Goal: Information Seeking & Learning: Find specific page/section

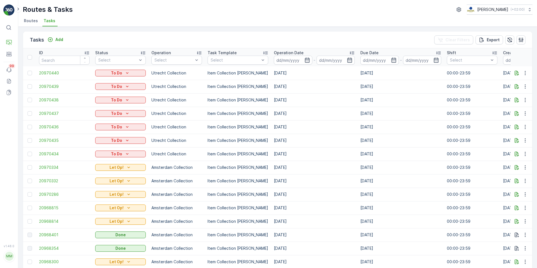
click at [25, 18] on span "Routes" at bounding box center [31, 21] width 14 height 6
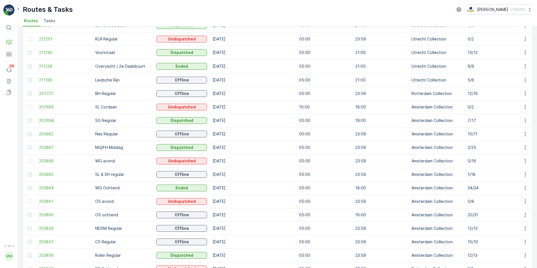
scroll to position [4, 0]
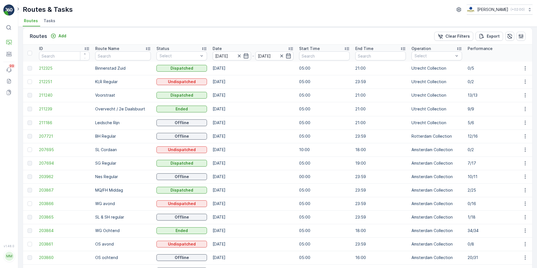
click at [51, 20] on span "Tasks" at bounding box center [50, 21] width 12 height 6
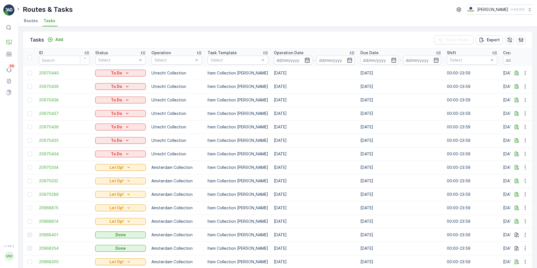
click at [304, 61] on icon "button" at bounding box center [307, 60] width 6 height 6
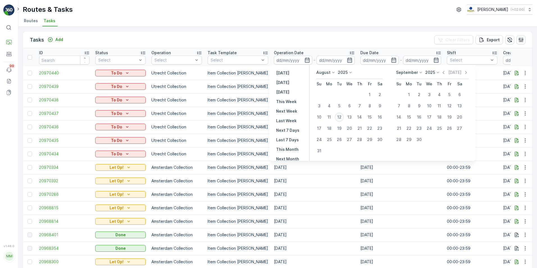
click at [339, 114] on div "12" at bounding box center [339, 117] width 9 height 9
type input "12.08.2025"
click at [299, 60] on input at bounding box center [293, 60] width 38 height 9
type input "12.08.2025"
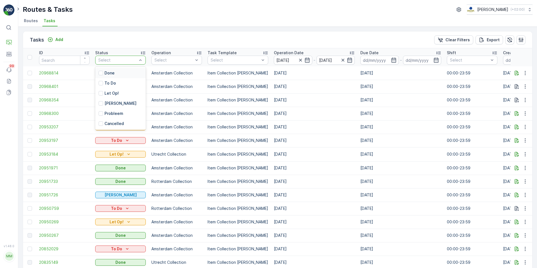
click at [130, 60] on div at bounding box center [118, 60] width 40 height 4
click at [126, 82] on div "To Do" at bounding box center [120, 83] width 51 height 10
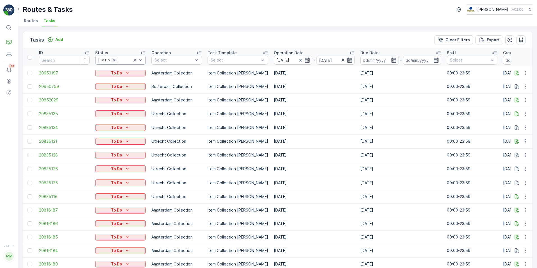
click at [116, 59] on div "Remove To Do" at bounding box center [114, 60] width 6 height 4
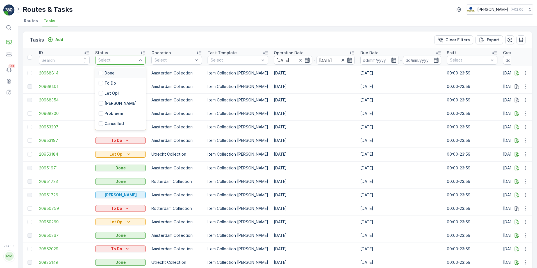
click at [116, 56] on div "Select" at bounding box center [120, 60] width 51 height 9
click at [116, 92] on p "Let Op!" at bounding box center [111, 93] width 14 height 6
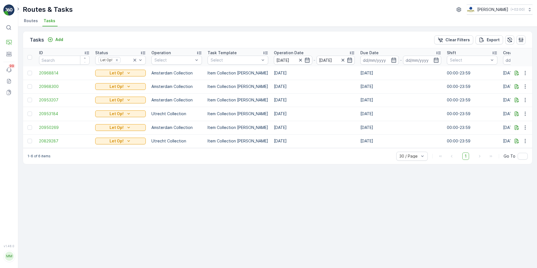
drag, startPoint x: 221, startPoint y: 151, endPoint x: 302, endPoint y: 148, distance: 81.2
click at [302, 148] on div "Tasks Add Clear Filters Export ID Status Let Op! Operation Select Task Template…" at bounding box center [278, 97] width 510 height 133
click at [173, 195] on div "Tasks Add Clear Filters Export ID Status Let Op! Operation Select Task Template…" at bounding box center [277, 147] width 519 height 241
click at [29, 65] on p "Cockpit" at bounding box center [27, 66] width 15 height 6
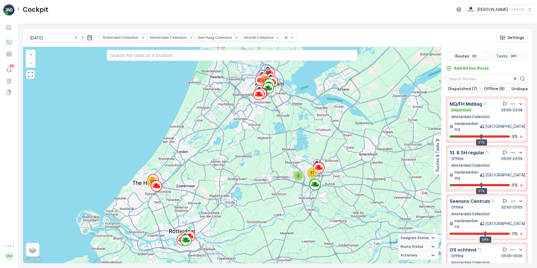
click at [471, 105] on p "MQ/FH Middag" at bounding box center [466, 104] width 32 height 7
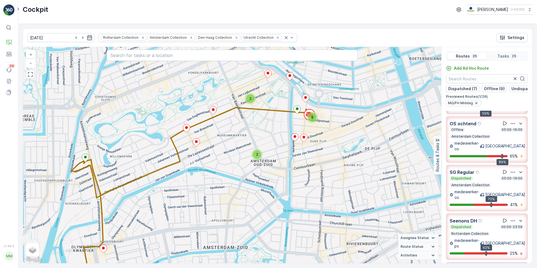
scroll to position [140, 0]
click at [465, 217] on p "Seenons DH" at bounding box center [464, 220] width 28 height 7
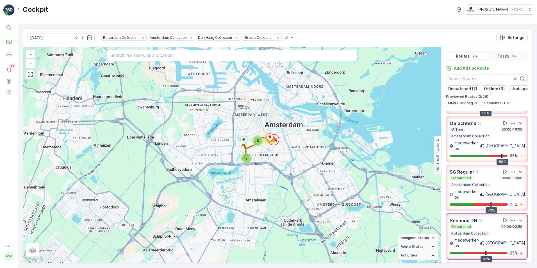
drag, startPoint x: 277, startPoint y: 103, endPoint x: 277, endPoint y: 157, distance: 54.2
click at [277, 157] on div "11 3 3 17 + − Satellite Roadmap Terrain Hybrid Leaflet Keyboard shortcuts Map D…" at bounding box center [232, 155] width 418 height 216
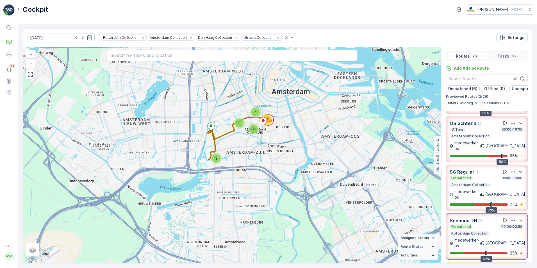
click at [8, 27] on icon at bounding box center [9, 28] width 6 height 6
click at [24, 63] on p "Entities" at bounding box center [27, 62] width 14 height 6
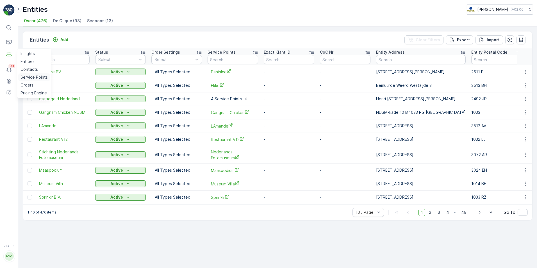
click at [36, 76] on p "Service Points" at bounding box center [33, 77] width 27 height 6
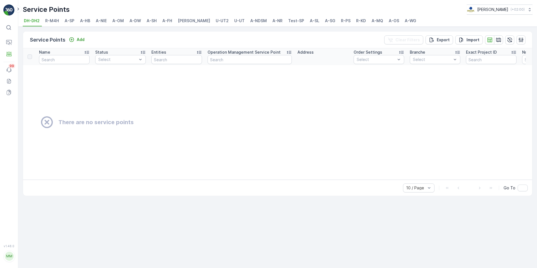
click at [55, 22] on span "R-M4H" at bounding box center [52, 21] width 14 height 6
click at [65, 21] on span "A-SP" at bounding box center [70, 21] width 10 height 6
click at [89, 24] on li "A-HB" at bounding box center [85, 22] width 13 height 10
click at [71, 20] on span "A-SP" at bounding box center [70, 21] width 10 height 6
click at [85, 19] on span "A-HB" at bounding box center [85, 21] width 10 height 6
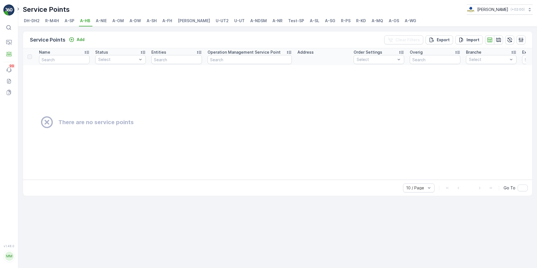
click at [101, 21] on span "A-NIE" at bounding box center [101, 21] width 11 height 6
click at [83, 22] on span "A-HB" at bounding box center [85, 21] width 10 height 6
click at [405, 22] on span "A-WG" at bounding box center [411, 21] width 12 height 6
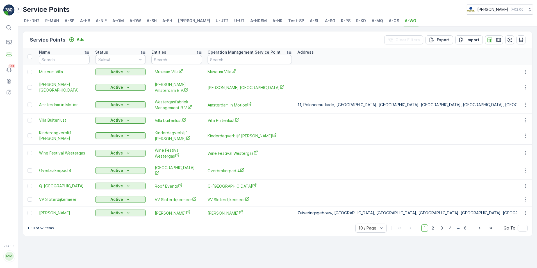
click at [105, 21] on span "A-NIE" at bounding box center [101, 21] width 11 height 6
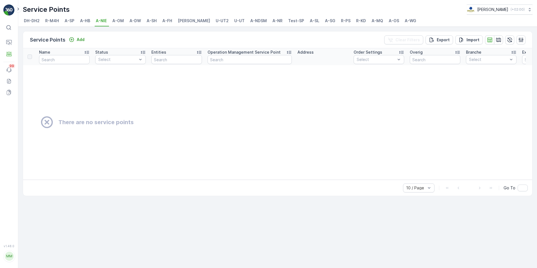
click at [117, 22] on span "A-OM" at bounding box center [118, 21] width 12 height 6
click at [137, 20] on span "A-DW" at bounding box center [135, 21] width 12 height 6
click at [153, 20] on span "A-SH" at bounding box center [152, 21] width 10 height 6
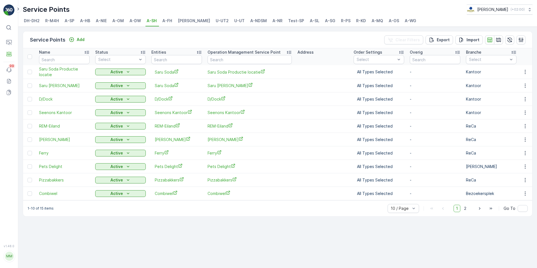
drag, startPoint x: 167, startPoint y: 18, endPoint x: 151, endPoint y: 21, distance: 16.5
click at [167, 18] on span "A-FH" at bounding box center [167, 21] width 10 height 6
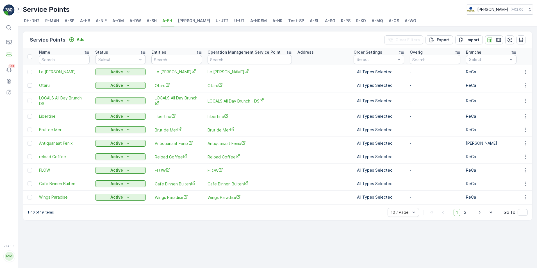
click at [135, 19] on span "A-DW" at bounding box center [135, 21] width 12 height 6
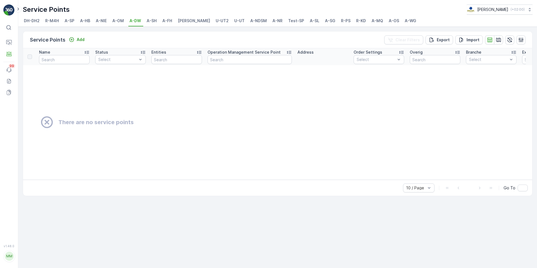
click at [163, 20] on span "A-FH" at bounding box center [167, 21] width 10 height 6
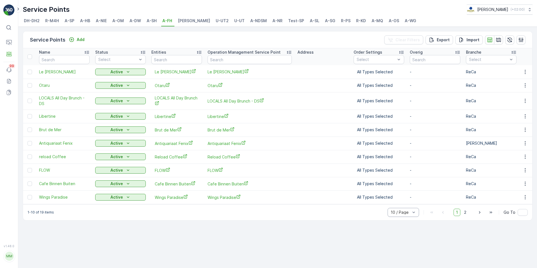
click at [403, 214] on div at bounding box center [400, 212] width 21 height 4
click at [403, 184] on span "20 / Page" at bounding box center [400, 182] width 18 height 4
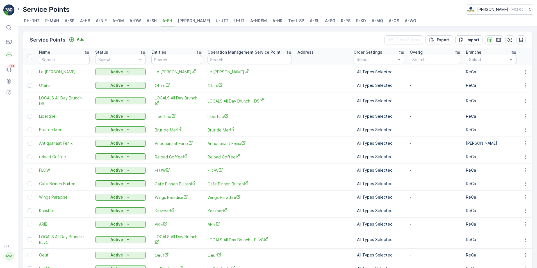
click at [412, 219] on td "-" at bounding box center [435, 223] width 56 height 13
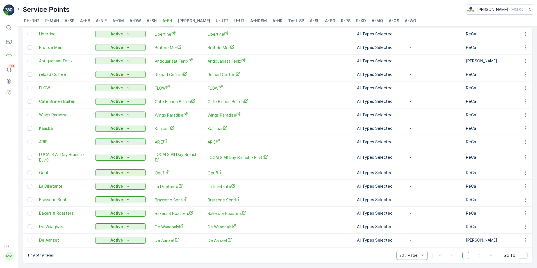
click at [416, 259] on div "20 / Page" at bounding box center [411, 255] width 31 height 9
click at [407, 243] on span "50 / Page" at bounding box center [409, 243] width 19 height 4
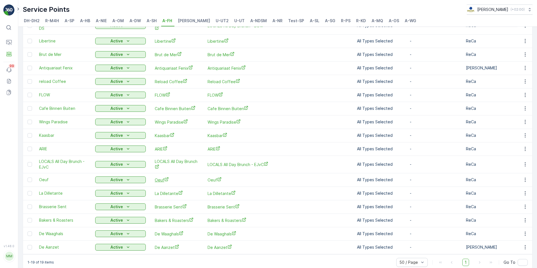
scroll to position [85, 0]
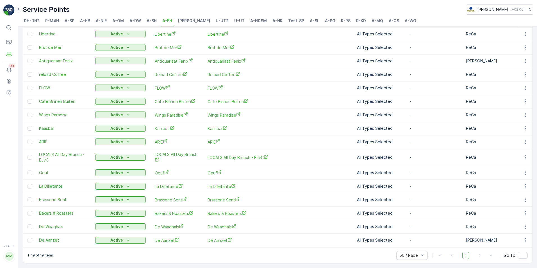
click at [371, 20] on span "A-MQ" at bounding box center [377, 21] width 12 height 6
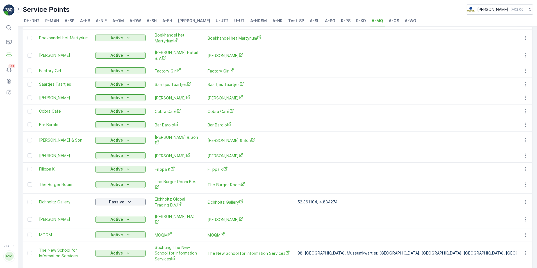
scroll to position [278, 0]
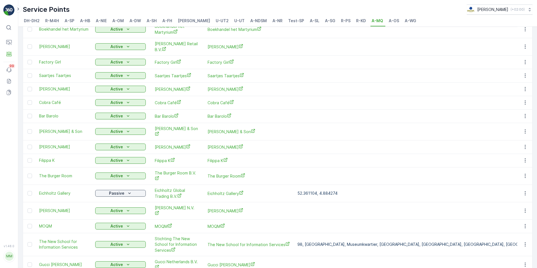
click at [250, 19] on span "A-NDSM" at bounding box center [258, 21] width 17 height 6
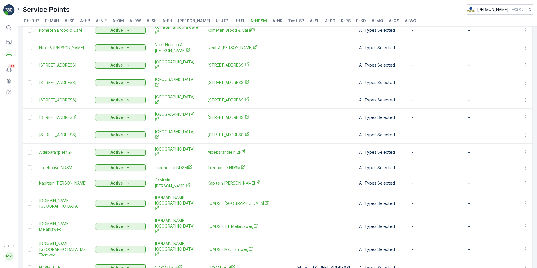
scroll to position [270, 0]
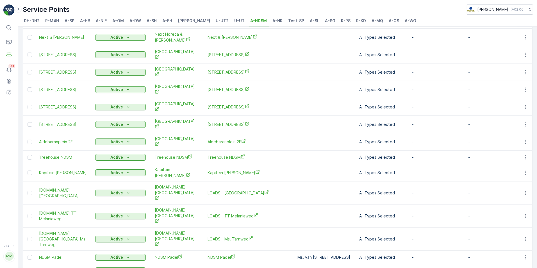
click at [272, 22] on span "A-NR" at bounding box center [277, 21] width 10 height 6
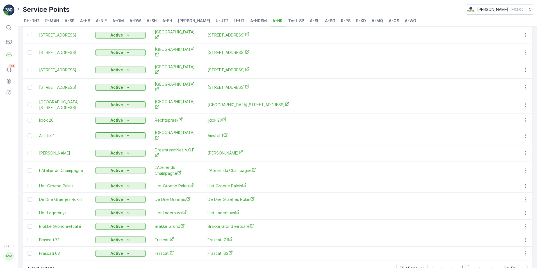
scroll to position [557, 0]
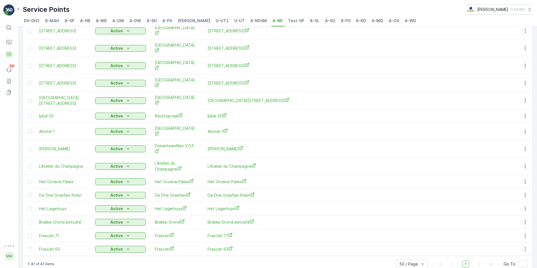
click at [111, 20] on li "A-OM" at bounding box center [118, 22] width 15 height 10
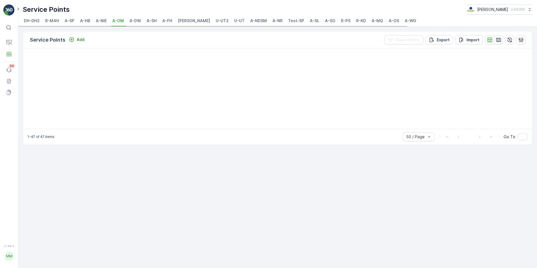
click at [115, 20] on span "A-OM" at bounding box center [118, 21] width 12 height 6
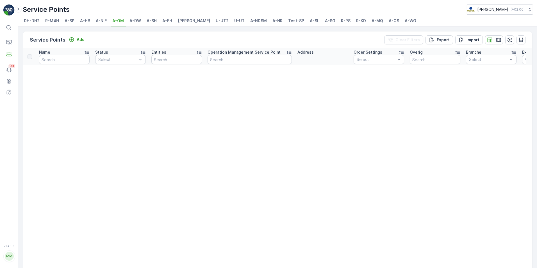
click at [388, 21] on li "A-OS" at bounding box center [395, 22] width 14 height 10
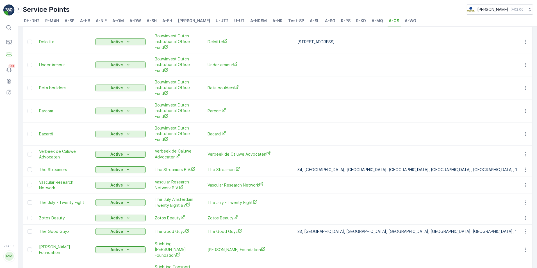
scroll to position [650, 0]
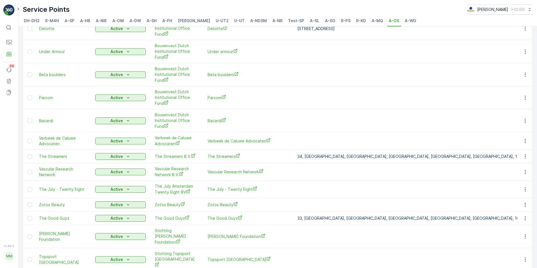
click at [324, 24] on li "A-SG" at bounding box center [331, 22] width 14 height 10
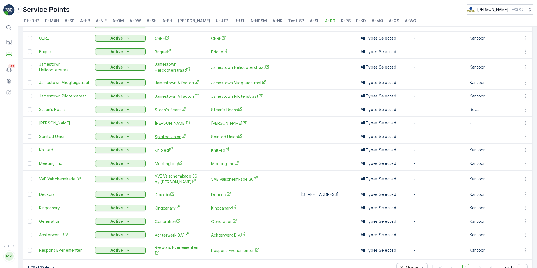
scroll to position [232, 0]
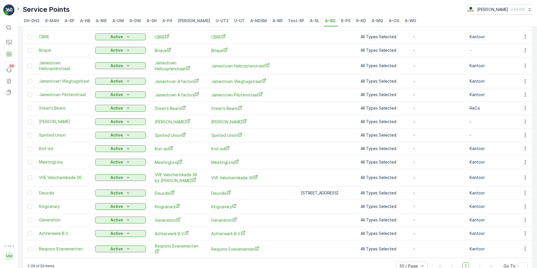
click at [154, 20] on span "A-SH" at bounding box center [152, 21] width 10 height 6
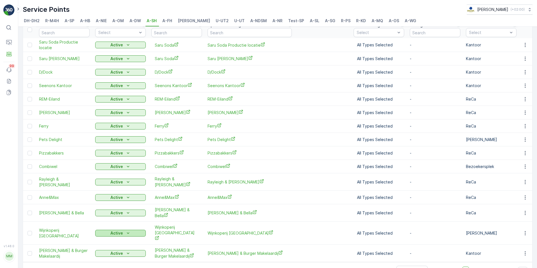
scroll to position [27, 0]
click at [310, 19] on span "A-SL" at bounding box center [315, 21] width 10 height 6
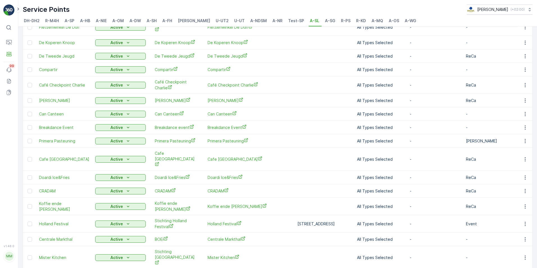
scroll to position [118, 0]
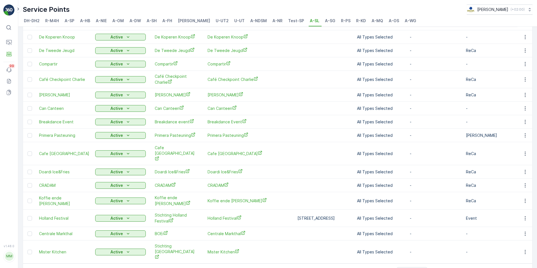
click at [405, 21] on span "A-WG" at bounding box center [411, 21] width 12 height 6
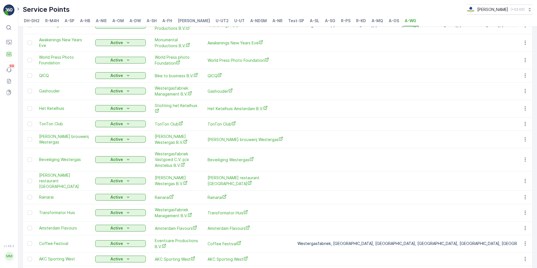
scroll to position [623, 0]
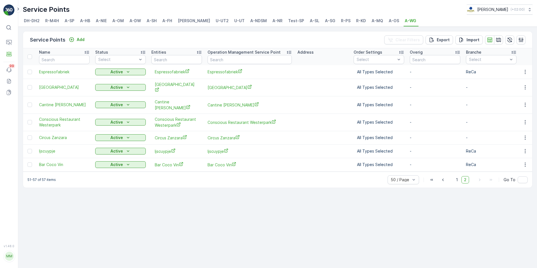
click at [190, 20] on span "DH-BH" at bounding box center [194, 21] width 32 height 6
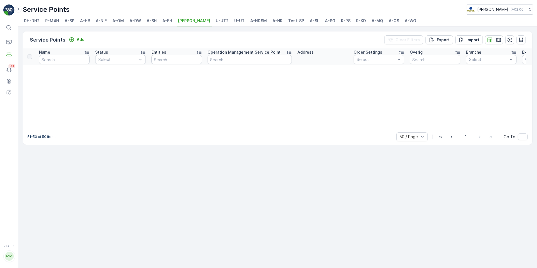
click at [341, 20] on span "R-PS" at bounding box center [346, 21] width 10 height 6
click at [405, 135] on div at bounding box center [409, 137] width 21 height 4
click at [405, 104] on div "20 / Page" at bounding box center [411, 106] width 31 height 9
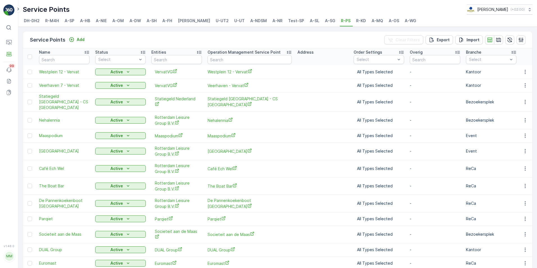
click at [182, 22] on span "DH-BH" at bounding box center [194, 21] width 32 height 6
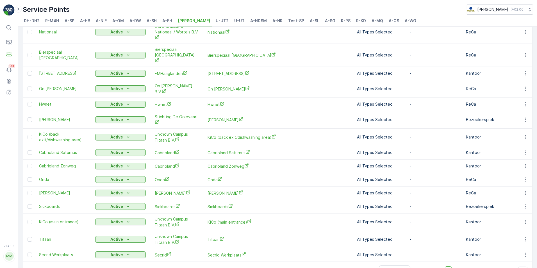
scroll to position [128, 0]
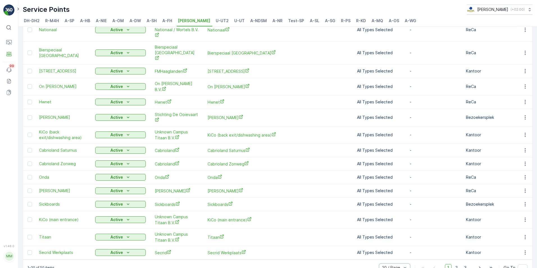
click at [409, 263] on div "20 / Page" at bounding box center [394, 267] width 31 height 9
click at [401, 253] on div "50 / Page" at bounding box center [394, 255] width 25 height 4
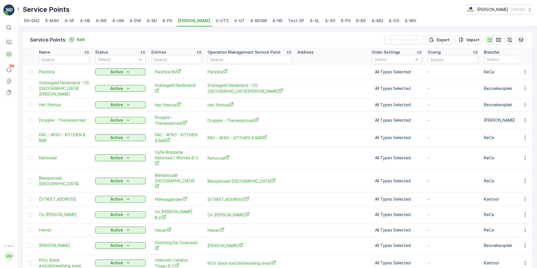
click at [29, 21] on span "DH-DH2" at bounding box center [32, 21] width 16 height 6
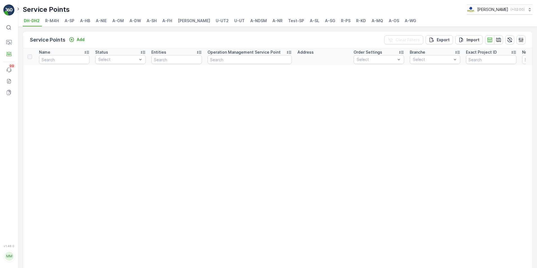
click at [54, 20] on span "R-M4H" at bounding box center [52, 21] width 14 height 6
click at [216, 21] on span "U-UT2" at bounding box center [222, 21] width 13 height 6
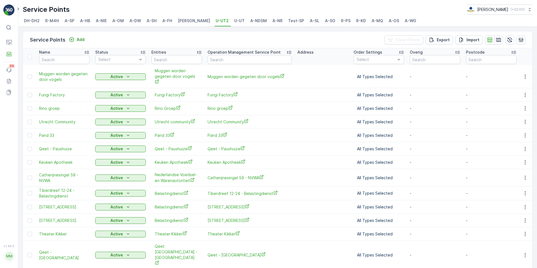
click at [234, 21] on span "U-UT" at bounding box center [239, 21] width 10 height 6
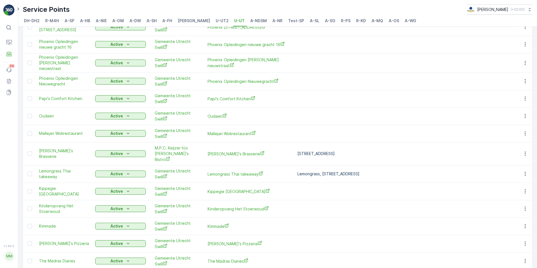
scroll to position [662, 0]
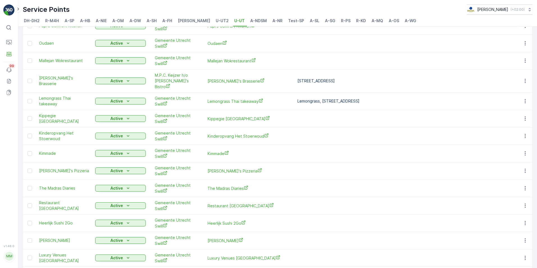
click at [187, 21] on span "DH-BH" at bounding box center [194, 21] width 32 height 6
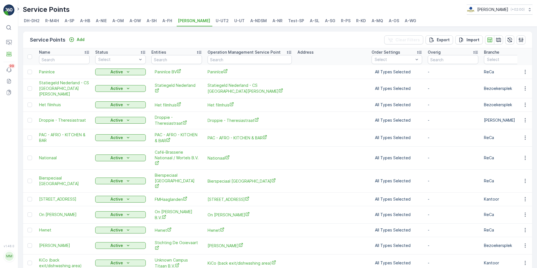
drag, startPoint x: 272, startPoint y: 20, endPoint x: 268, endPoint y: 28, distance: 8.0
click at [288, 20] on span "Test-SP" at bounding box center [296, 21] width 16 height 6
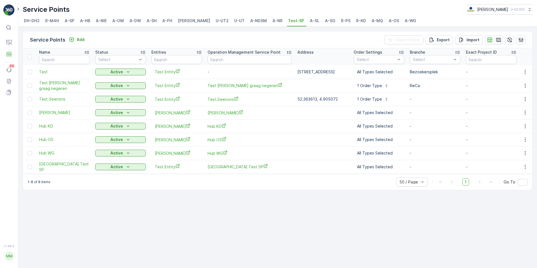
click at [179, 23] on span "DH-BH" at bounding box center [194, 21] width 32 height 6
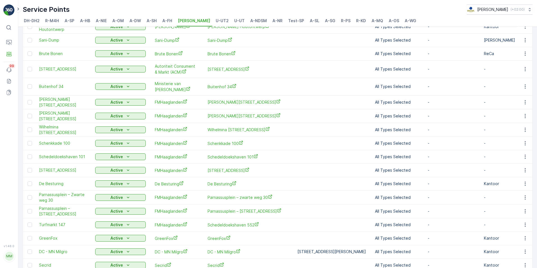
scroll to position [390, 0]
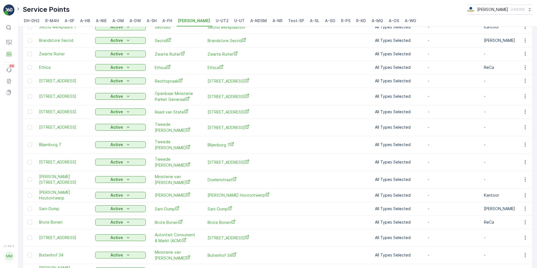
click at [10, 25] on icon at bounding box center [9, 28] width 6 height 6
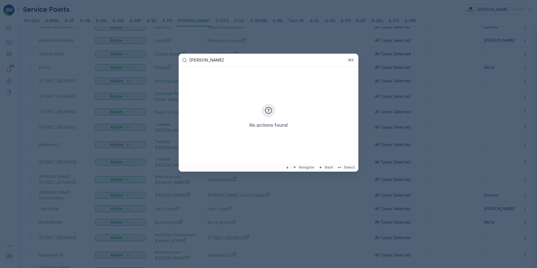
type input "bar bellini"
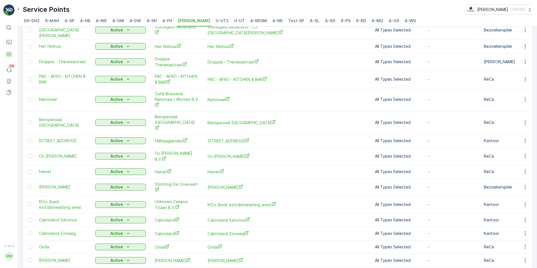
scroll to position [0, 0]
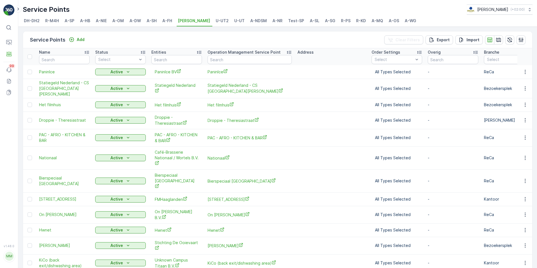
click at [10, 32] on div "⌘B" at bounding box center [8, 27] width 11 height 10
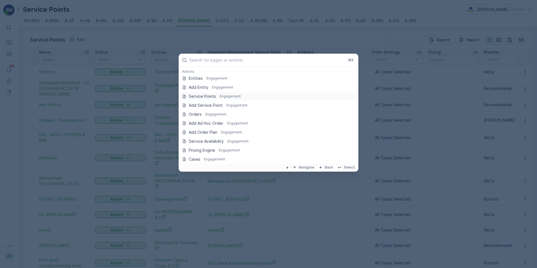
click at [222, 97] on p "Engagement" at bounding box center [230, 96] width 21 height 4
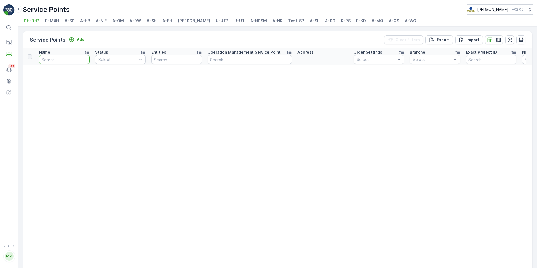
click at [75, 58] on input "text" at bounding box center [64, 59] width 51 height 9
type input "bellin"
click at [74, 59] on input "bellin" at bounding box center [64, 59] width 51 height 9
type input "bellini"
drag, startPoint x: 84, startPoint y: 59, endPoint x: 67, endPoint y: 63, distance: 17.5
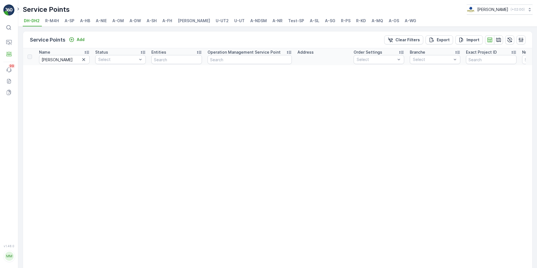
click at [85, 59] on icon "button" at bounding box center [84, 60] width 6 height 6
click at [56, 54] on div "Name" at bounding box center [64, 52] width 51 height 6
click at [56, 60] on input "text" at bounding box center [64, 59] width 51 height 9
type input "pon"
click at [389, 21] on span "A-OS" at bounding box center [394, 21] width 10 height 6
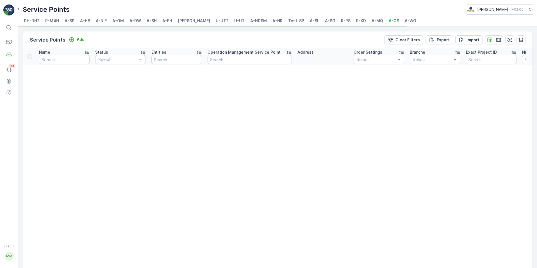
type input "pon"
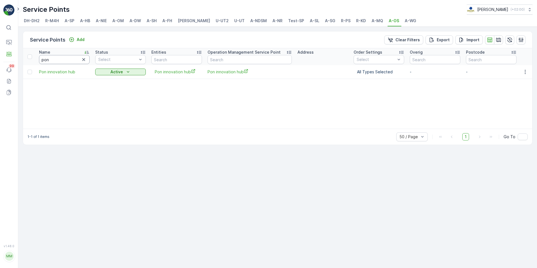
click at [59, 58] on input "pon" at bounding box center [64, 59] width 51 height 9
type input "pon facilities"
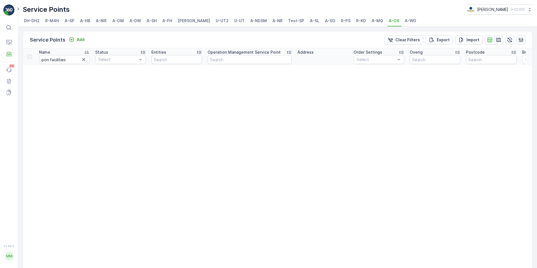
scroll to position [84, 0]
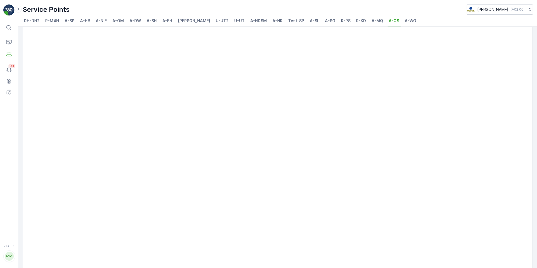
click at [10, 259] on div "MM" at bounding box center [9, 256] width 9 height 9
click at [181, 21] on span "DH-BH" at bounding box center [194, 21] width 32 height 6
type input "pon facilities"
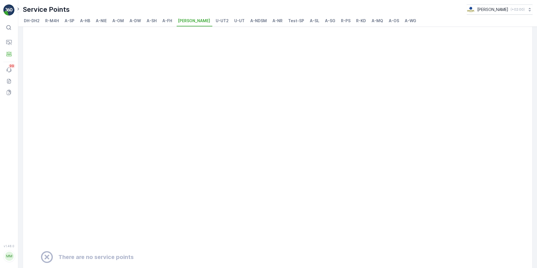
click at [178, 20] on span "DH-BH" at bounding box center [194, 21] width 32 height 6
click at [23, 19] on li "DH-DH2" at bounding box center [32, 22] width 19 height 10
type input "pon facilities"
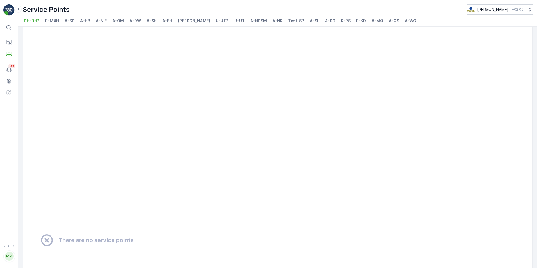
click at [186, 22] on span "DH-BH" at bounding box center [194, 21] width 32 height 6
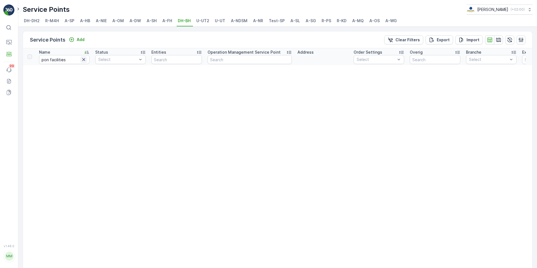
click at [87, 59] on button "button" at bounding box center [83, 59] width 7 height 7
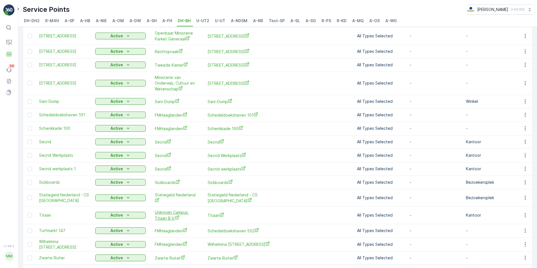
scroll to position [559, 0]
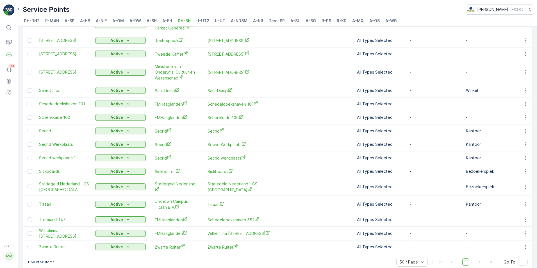
drag, startPoint x: 328, startPoint y: 21, endPoint x: 325, endPoint y: 32, distance: 11.3
click at [328, 21] on span "R-PS" at bounding box center [327, 21] width 10 height 6
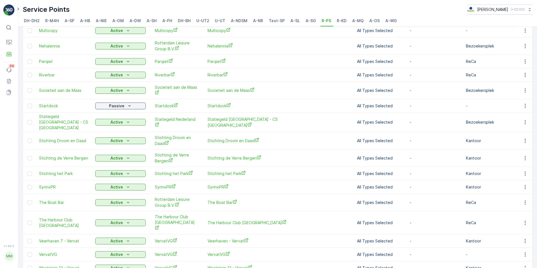
scroll to position [392, 0]
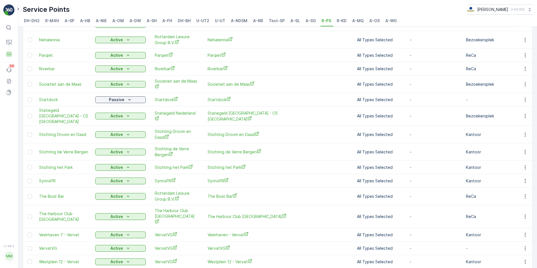
click at [337, 21] on span "R-KD" at bounding box center [342, 21] width 10 height 6
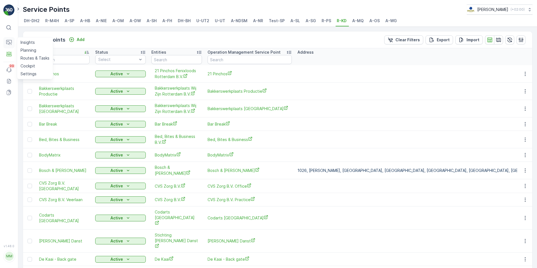
click at [12, 40] on button "Operations" at bounding box center [8, 42] width 11 height 11
